Goal: Task Accomplishment & Management: Manage account settings

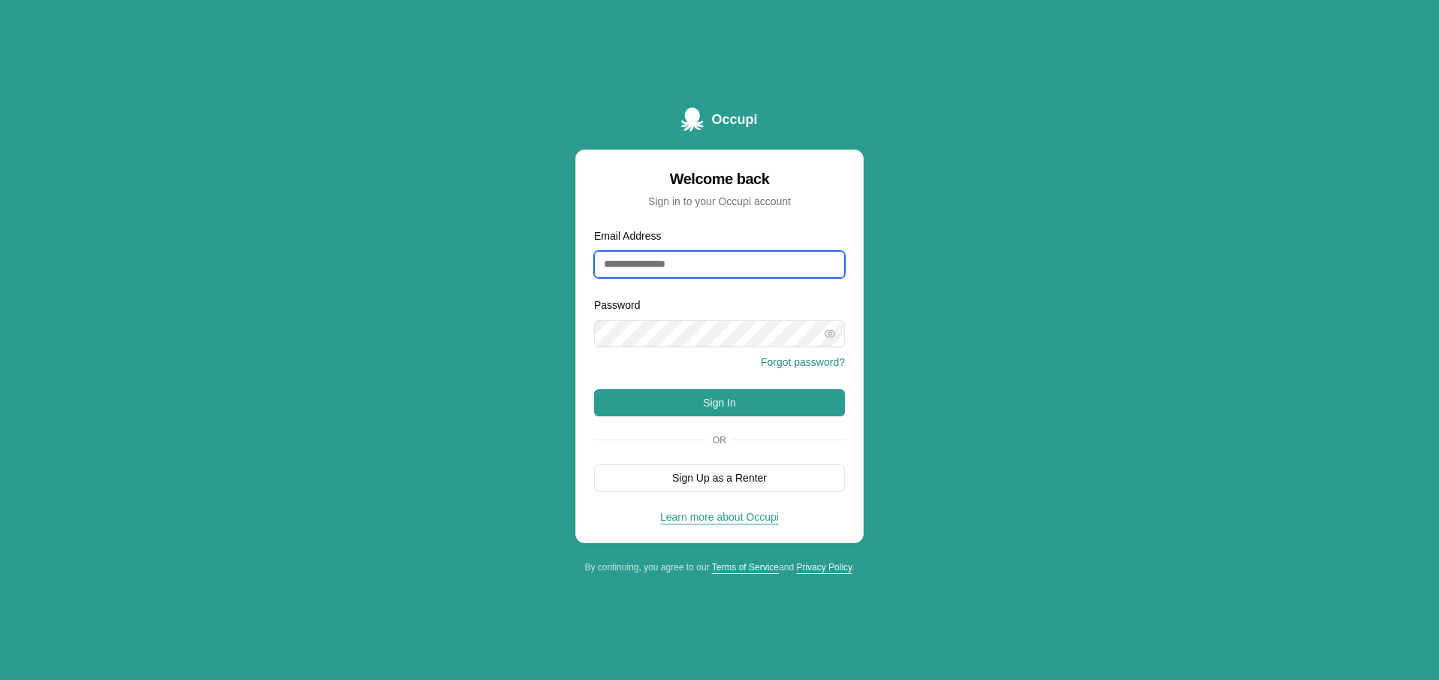
click at [701, 263] on input "Email Address" at bounding box center [719, 264] width 251 height 27
type input "*"
type input "**********"
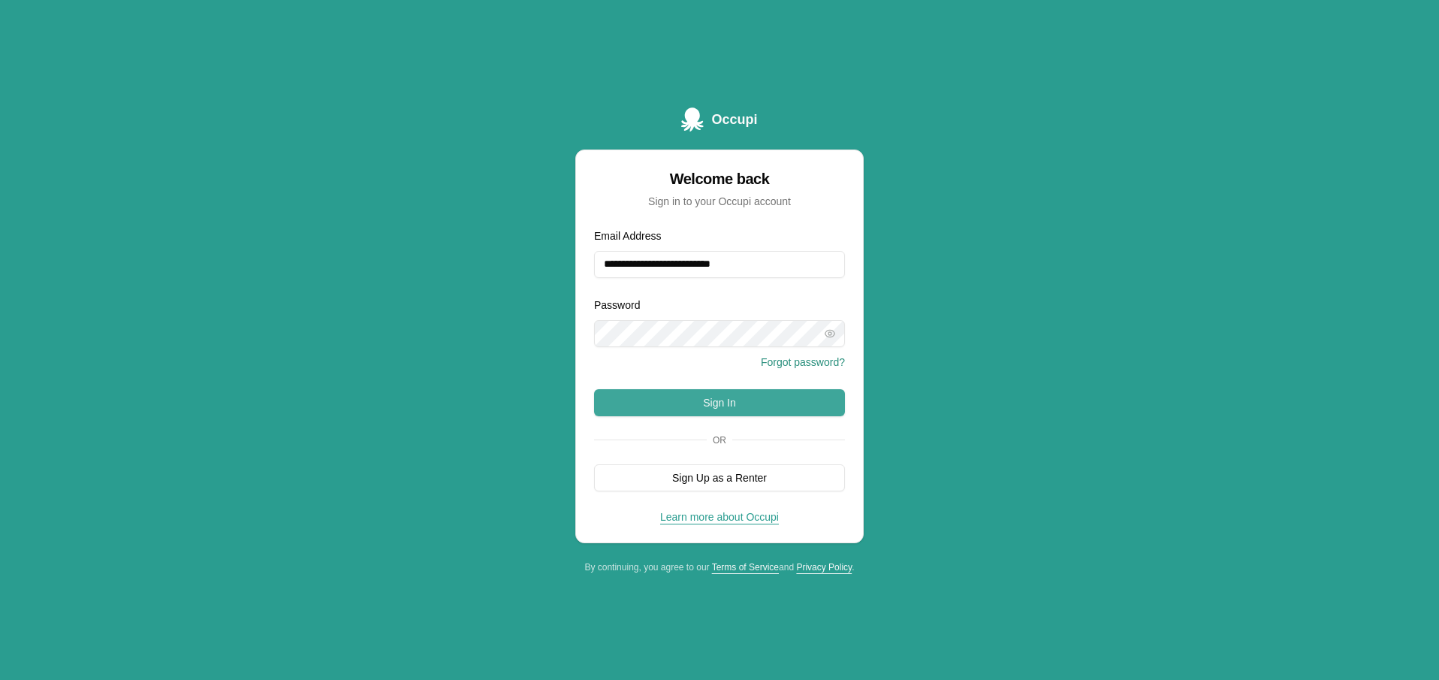
click at [738, 409] on button "Sign In" at bounding box center [719, 402] width 251 height 27
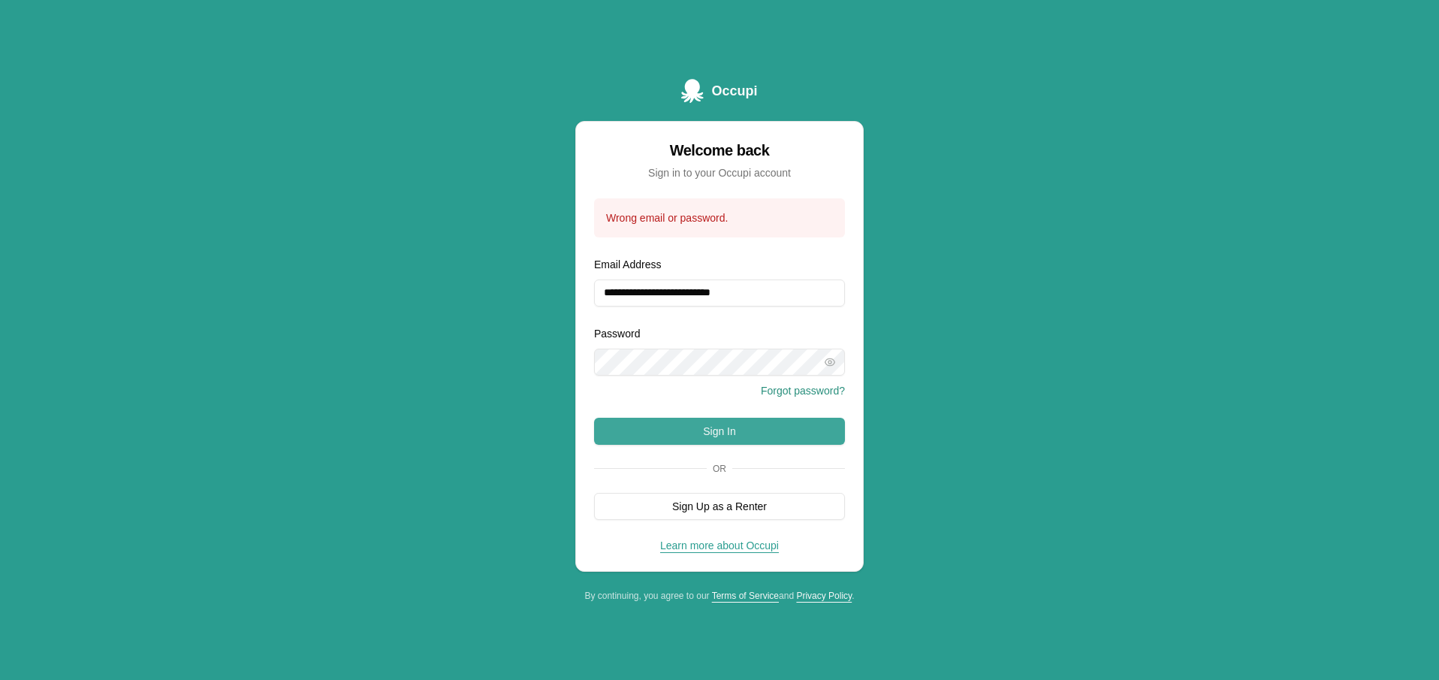
click at [709, 432] on button "Sign In" at bounding box center [719, 430] width 251 height 27
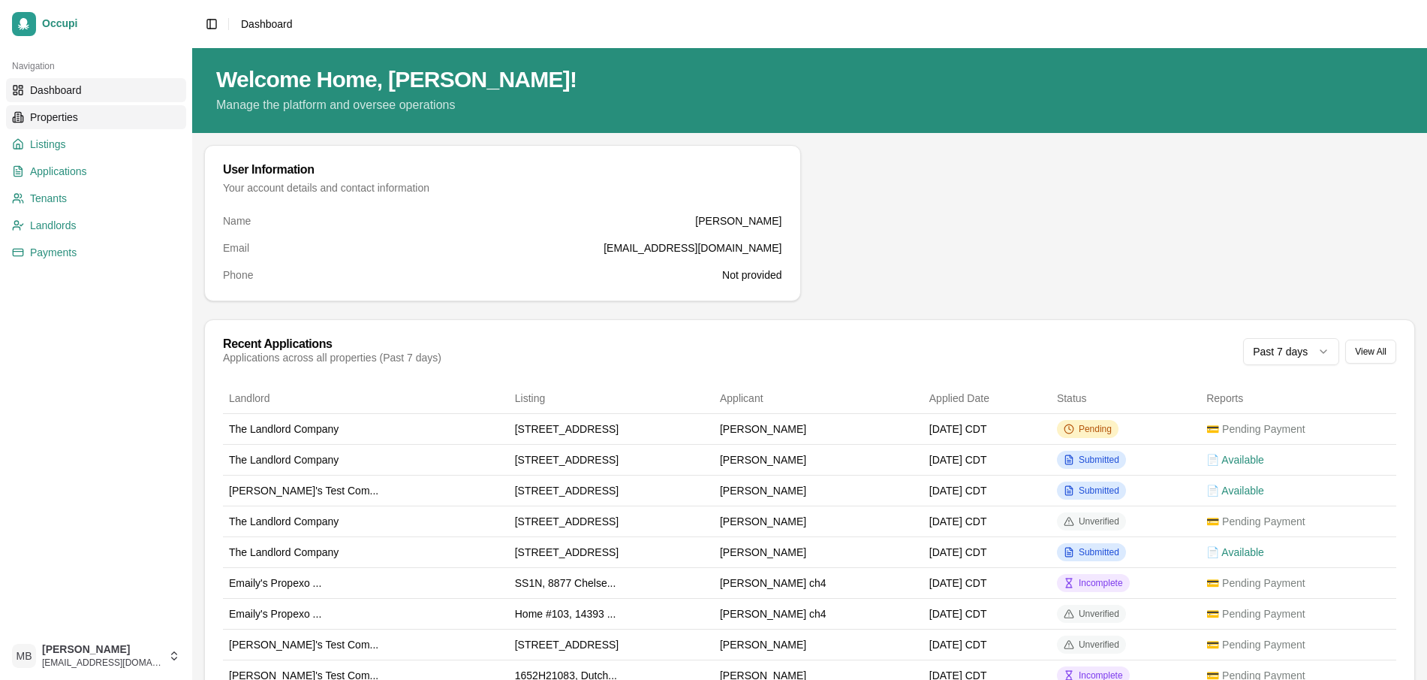
click at [57, 123] on span "Properties" at bounding box center [54, 117] width 48 height 15
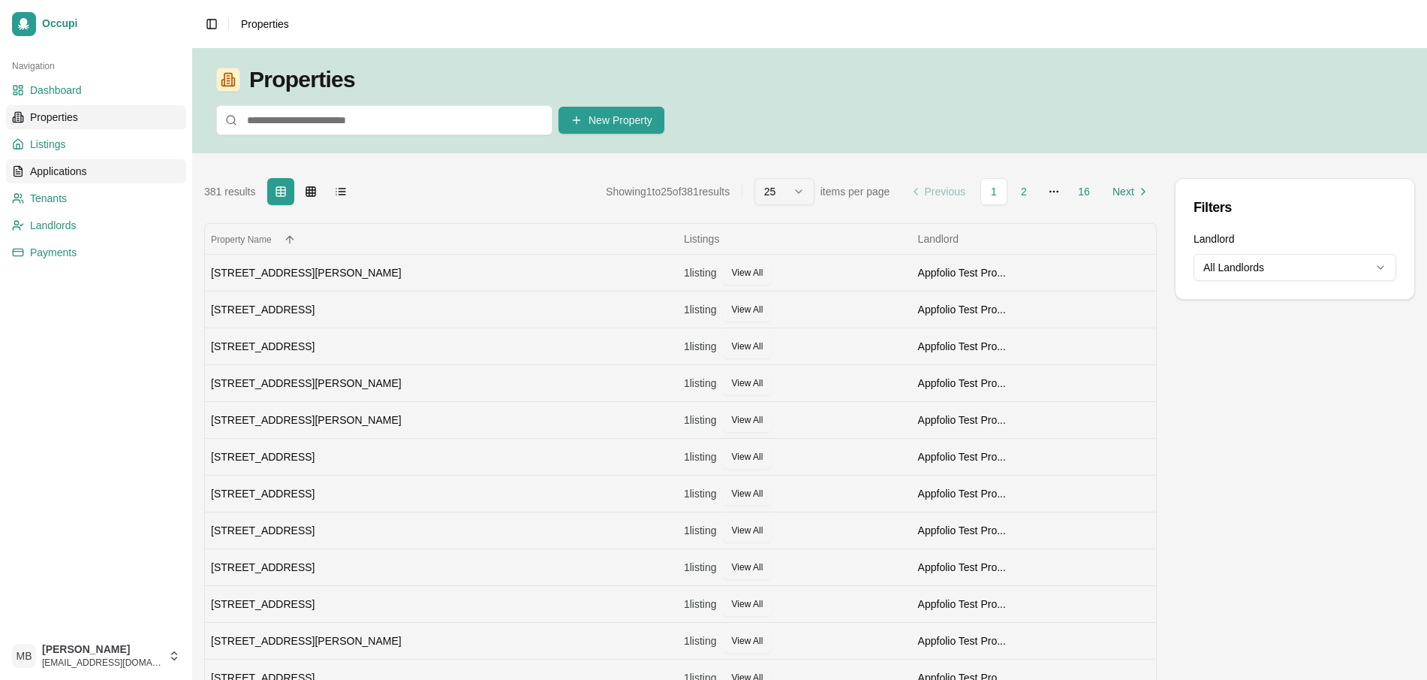
click at [67, 175] on span "Applications" at bounding box center [58, 171] width 57 height 15
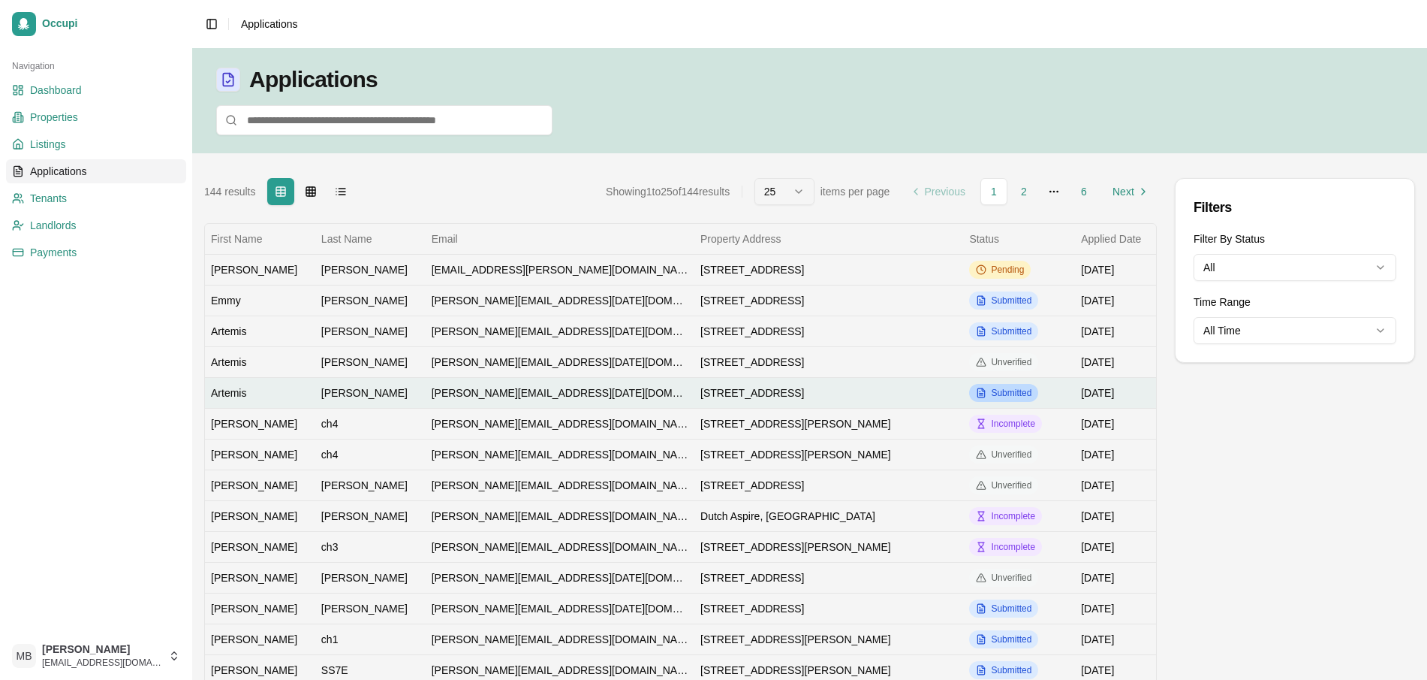
click at [991, 392] on span "Submitted" at bounding box center [1011, 393] width 41 height 12
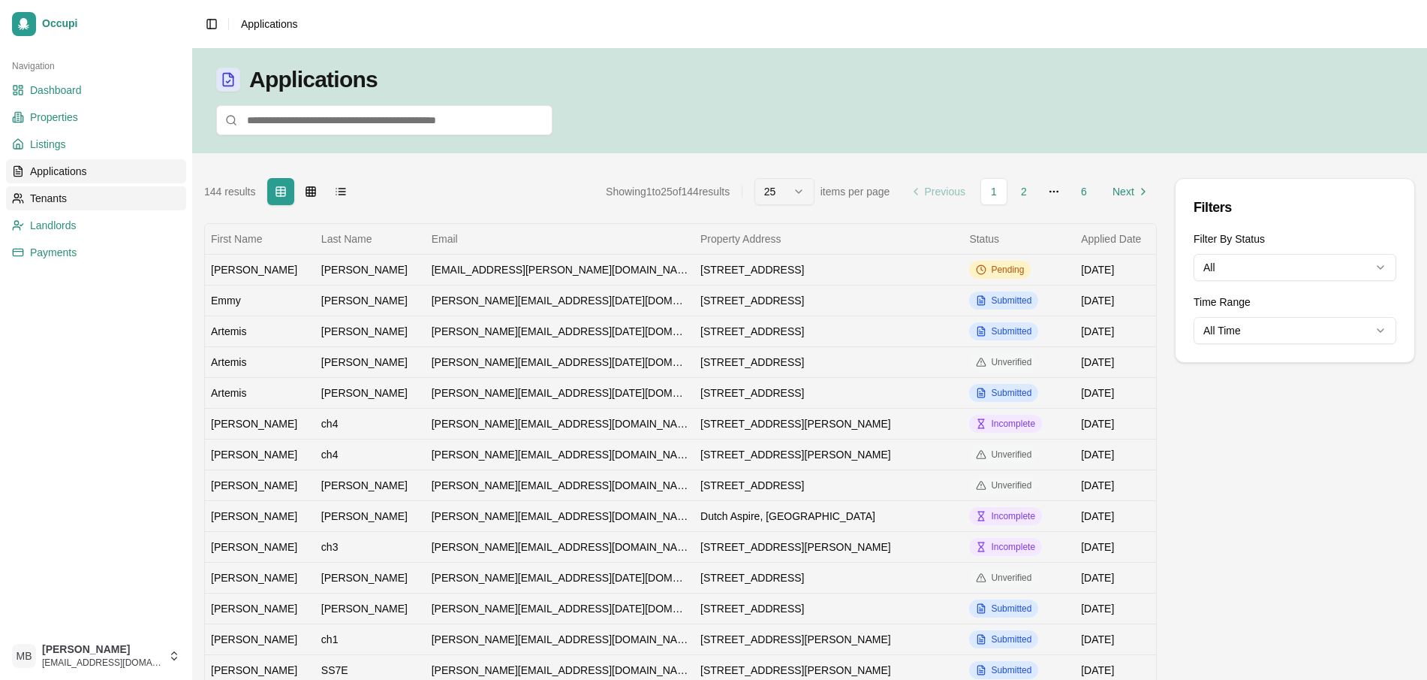
click at [61, 194] on span "Tenants" at bounding box center [48, 198] width 37 height 15
